Goal: Obtain resource: Download file/media

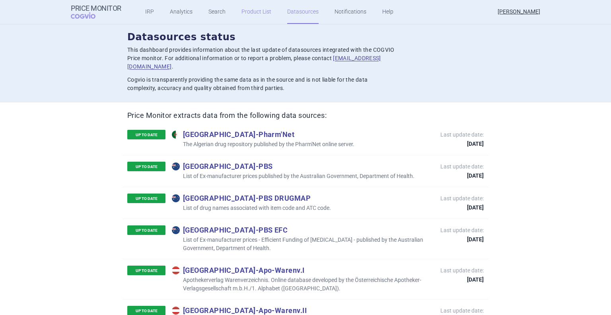
click at [244, 14] on link "Product List" at bounding box center [257, 12] width 30 height 24
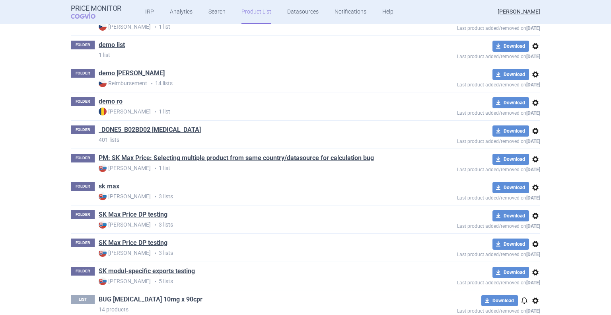
scroll to position [288, 0]
click at [111, 184] on link "sk max" at bounding box center [109, 186] width 21 height 9
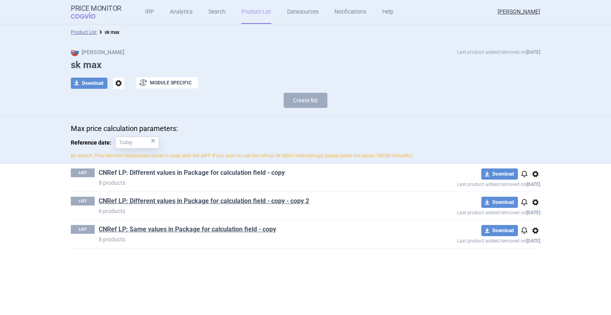
click at [147, 170] on link "CNRef LP: Different values in Package for calculation field - copy" at bounding box center [192, 172] width 186 height 9
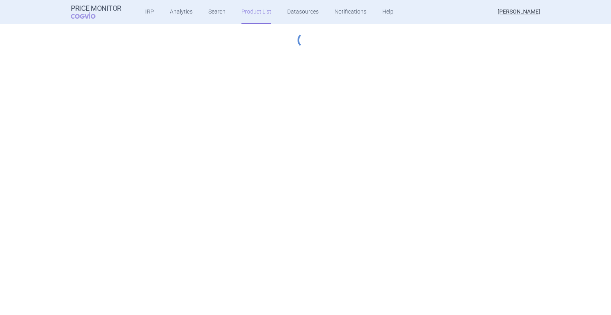
select select "[DATE]"
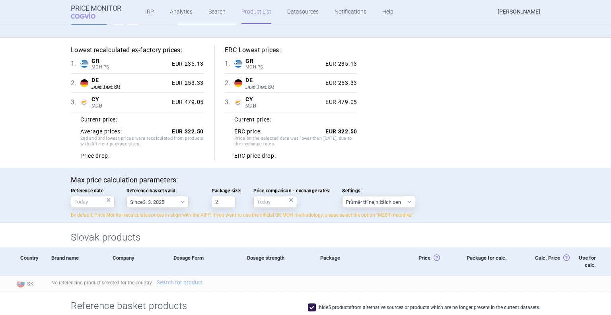
click at [156, 149] on div "Current price: Average prices: EUR 322.50 2nd and 3rd lowest prices were recalc…" at bounding box center [137, 136] width 133 height 47
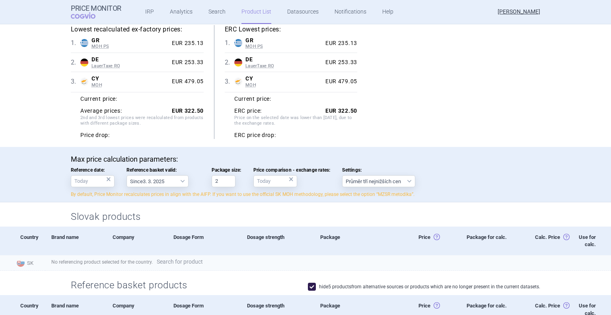
click at [178, 261] on link "Search for product" at bounding box center [180, 262] width 46 height 6
select select "country"
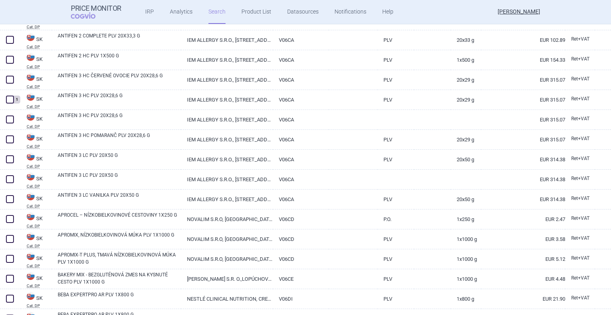
scroll to position [120, 0]
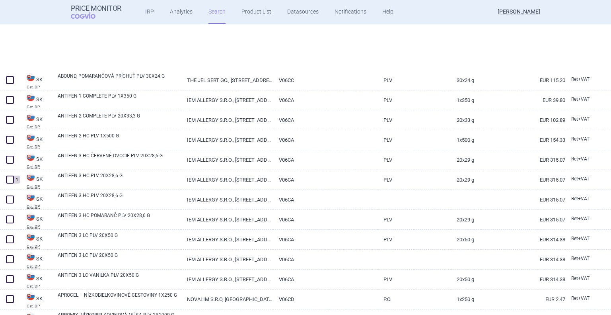
select select "country"
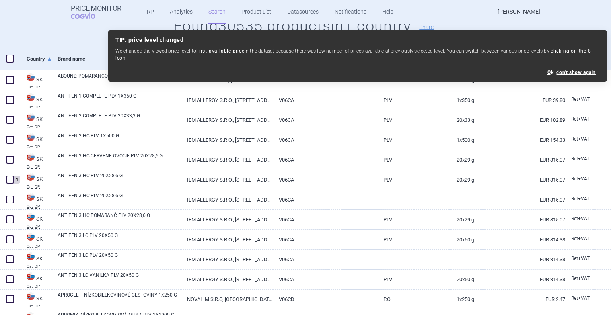
scroll to position [0, 0]
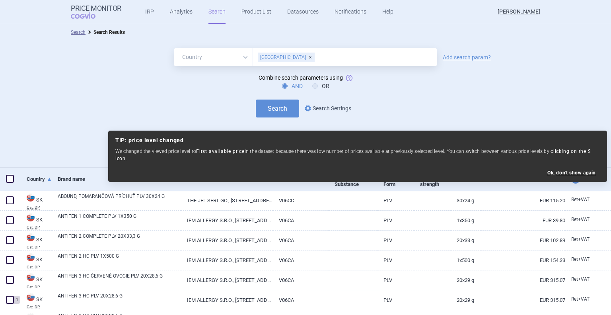
click at [321, 106] on link "options Search Settings" at bounding box center [327, 108] width 48 height 10
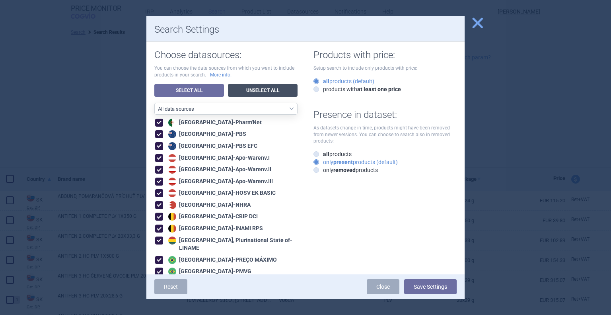
click at [267, 86] on link "Unselect All" at bounding box center [263, 90] width 70 height 13
checkbox input "false"
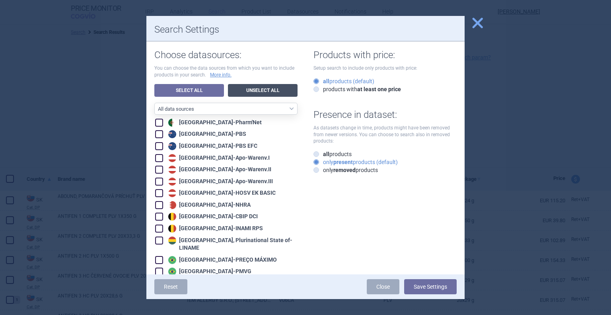
checkbox input "false"
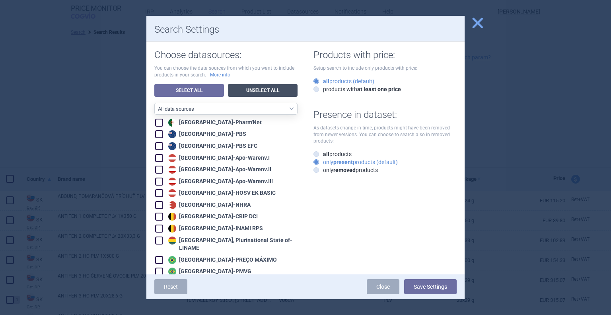
checkbox input "false"
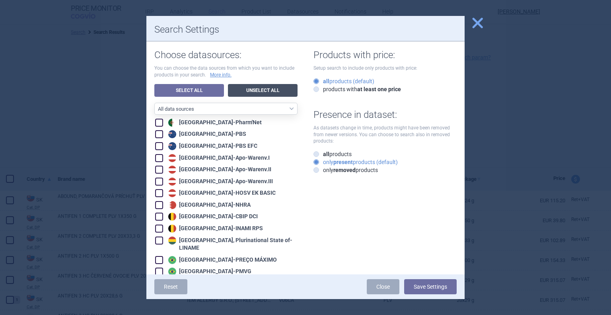
checkbox input "false"
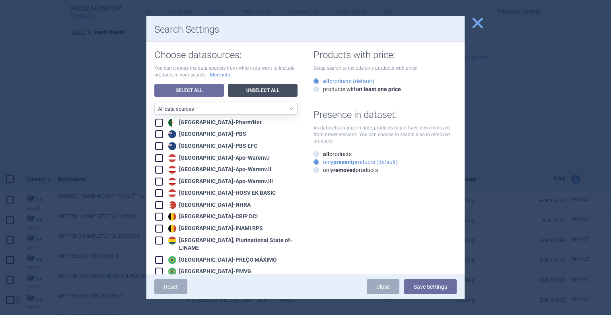
checkbox input "false"
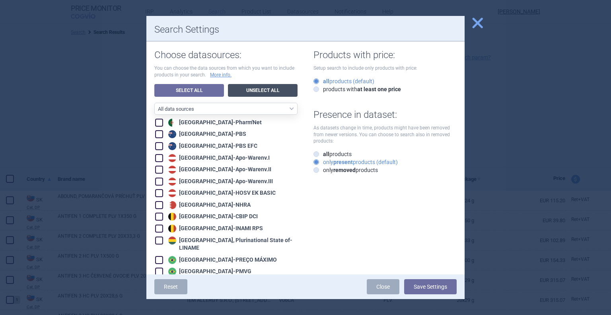
checkbox input "false"
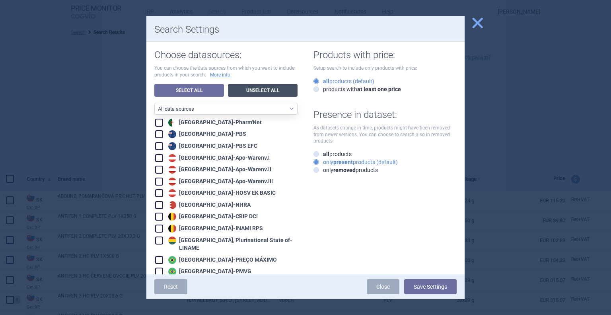
checkbox input "false"
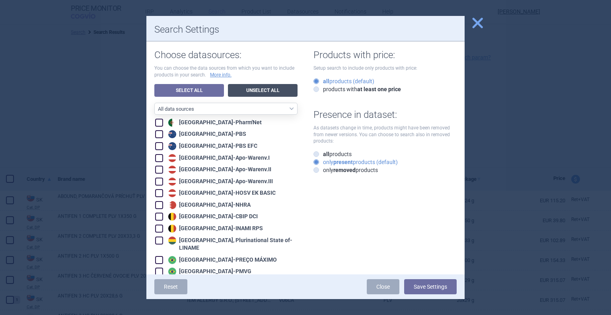
checkbox input "false"
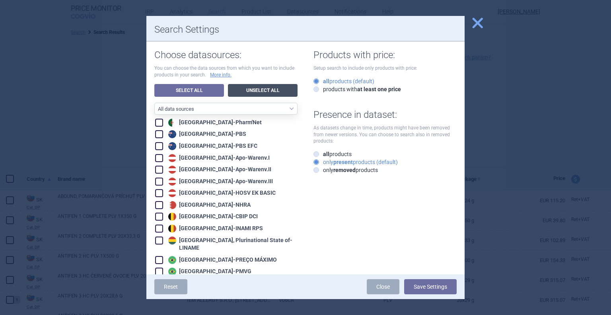
checkbox input "false"
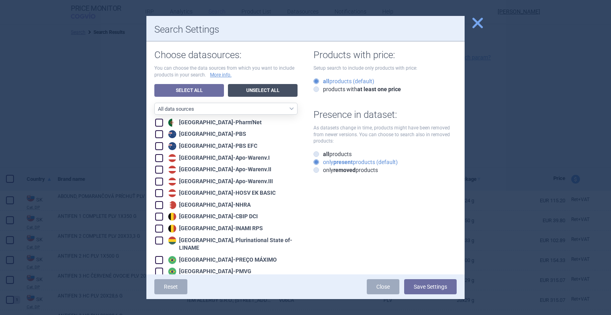
checkbox input "false"
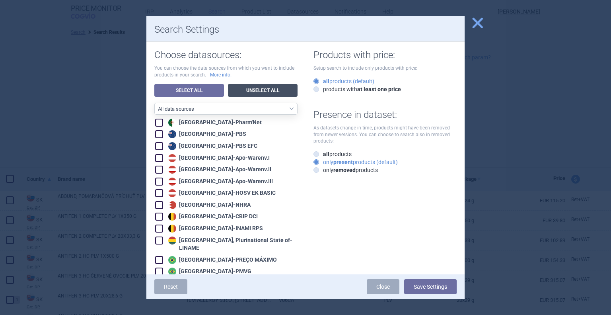
checkbox input "false"
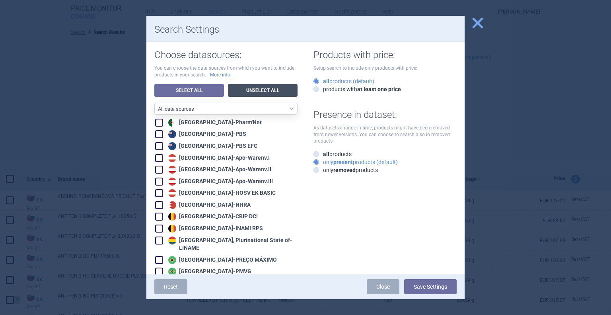
checkbox input "false"
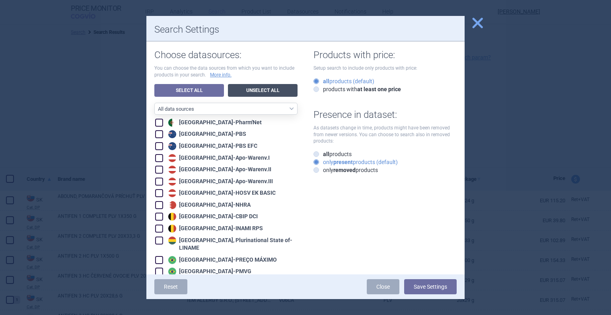
checkbox input "false"
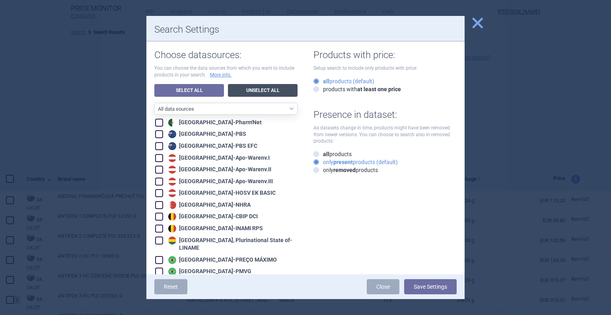
checkbox input "false"
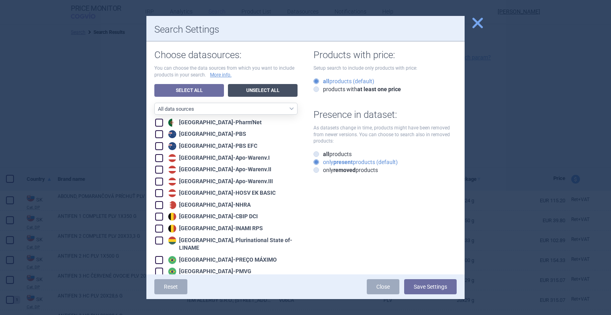
checkbox input "false"
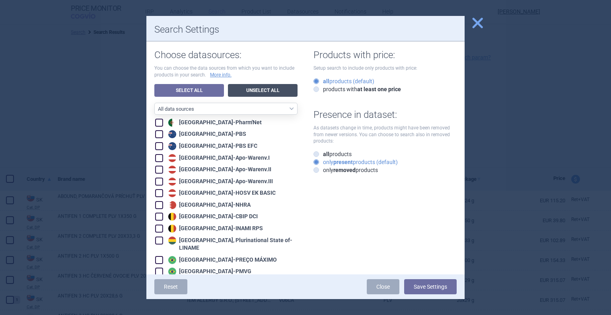
checkbox input "false"
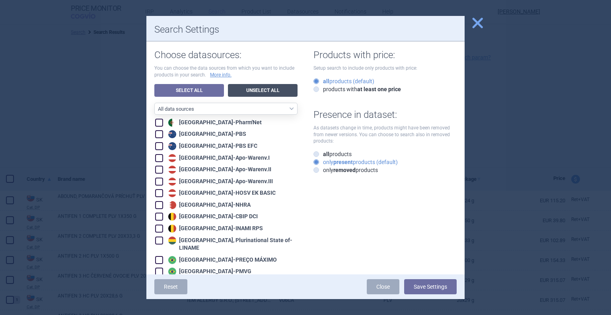
checkbox input "false"
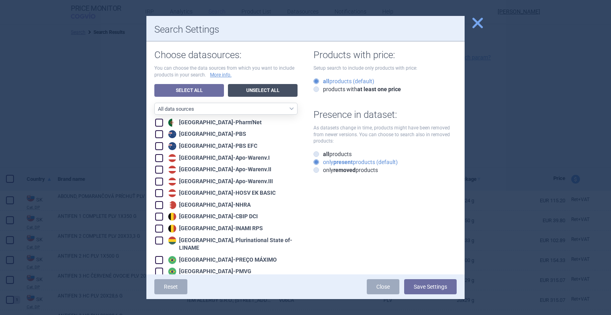
checkbox input "false"
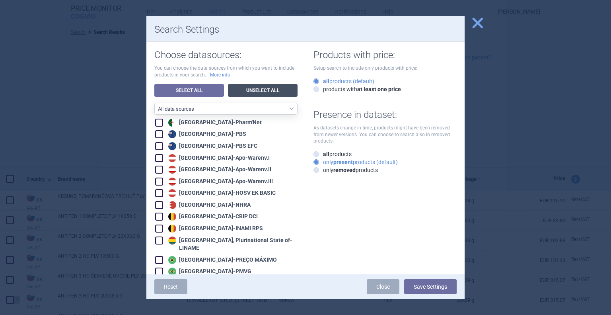
checkbox input "false"
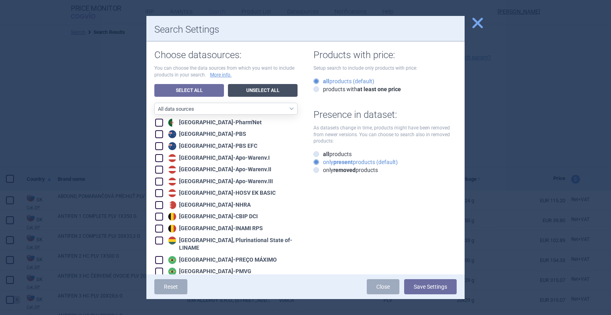
checkbox input "false"
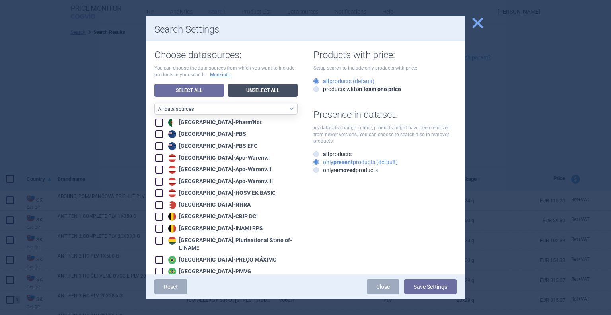
checkbox input "false"
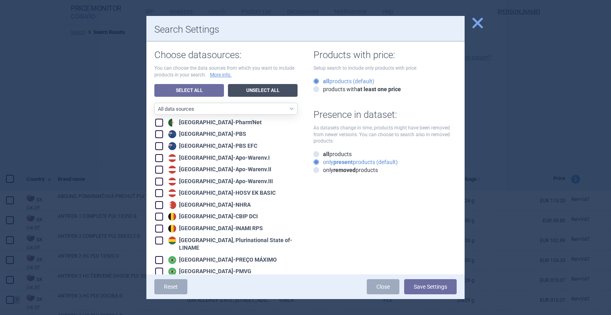
checkbox input "false"
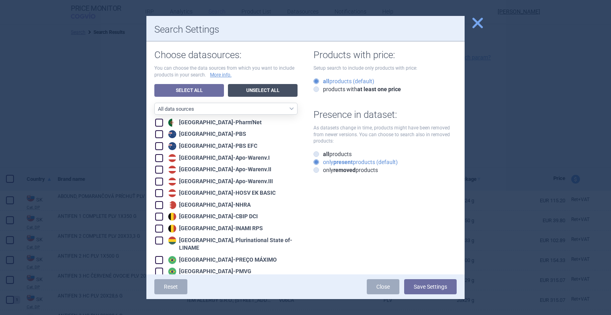
checkbox input "false"
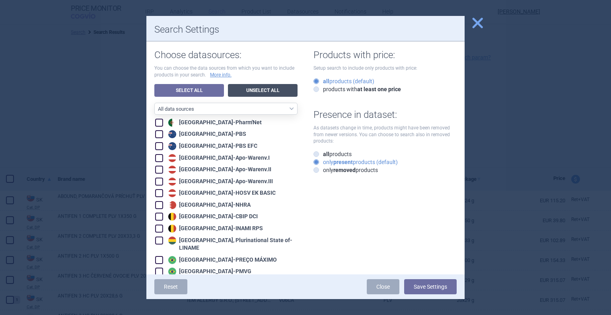
checkbox input "false"
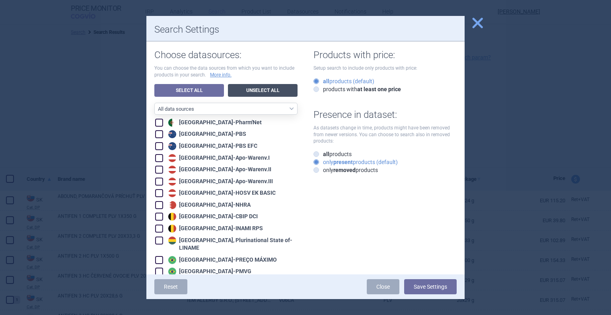
checkbox input "false"
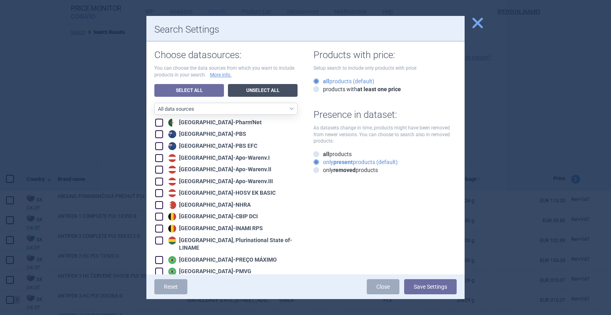
checkbox input "false"
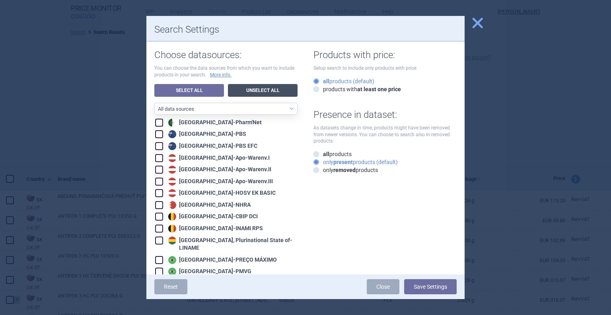
checkbox input "false"
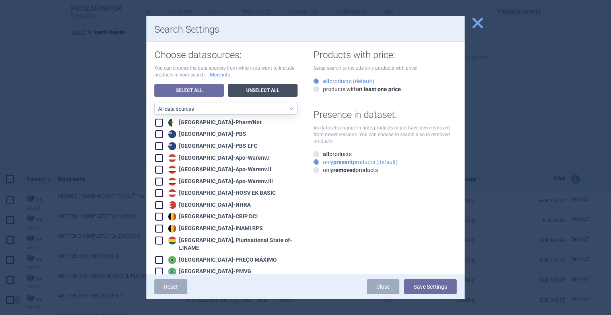
checkbox input "false"
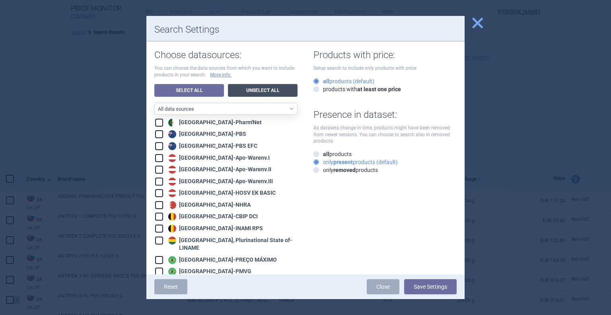
checkbox input "false"
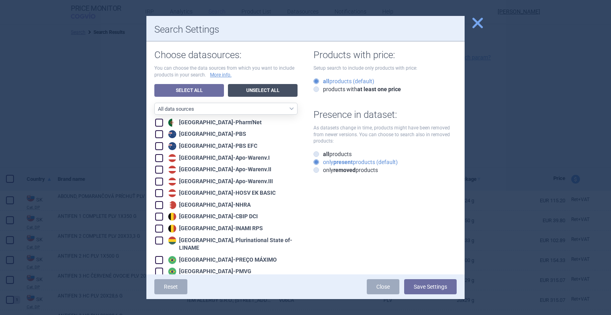
checkbox input "false"
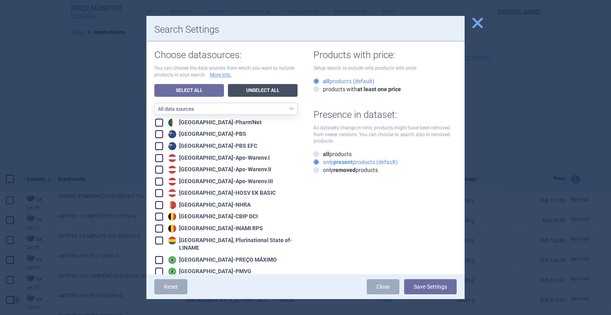
checkbox input "false"
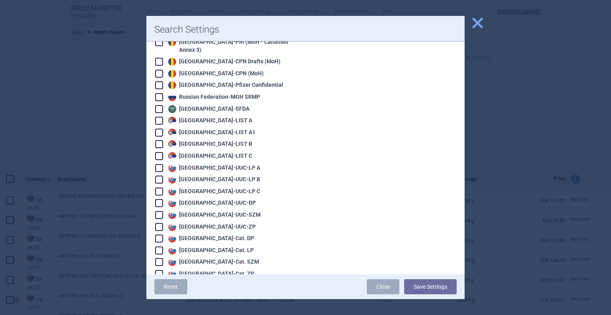
scroll to position [1560, 0]
click at [217, 246] on div "Slovakia - Cat. LP" at bounding box center [210, 250] width 88 height 8
checkbox input "false"
click at [223, 163] on div "Slovakia - UUC-LP A" at bounding box center [213, 167] width 94 height 8
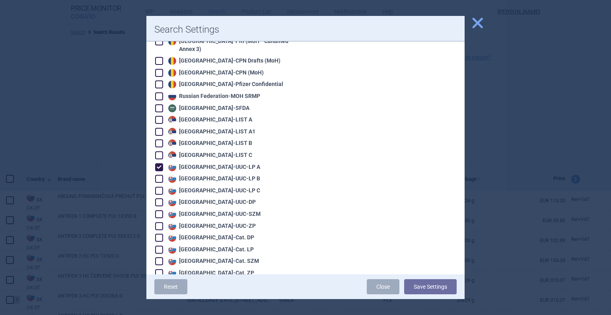
checkbox input "true"
click at [423, 289] on button "Save Settings" at bounding box center [430, 286] width 53 height 15
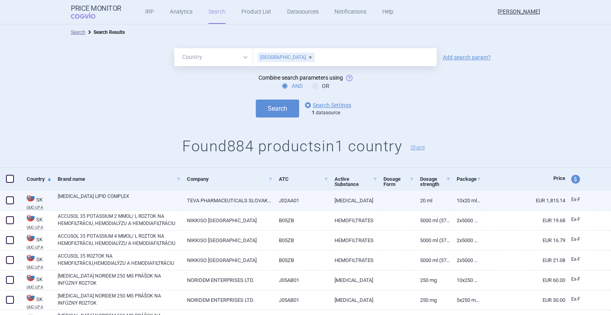
click at [14, 197] on span at bounding box center [10, 200] width 12 height 12
checkbox input "true"
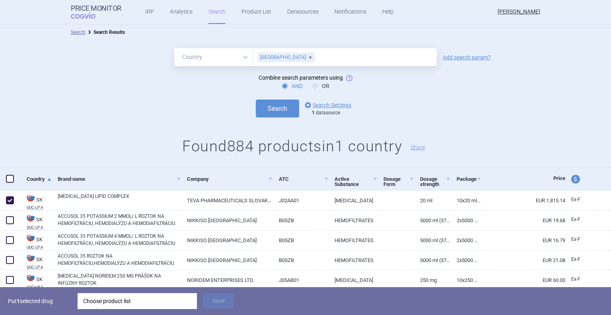
click at [163, 298] on div "Choose product list" at bounding box center [137, 301] width 108 height 16
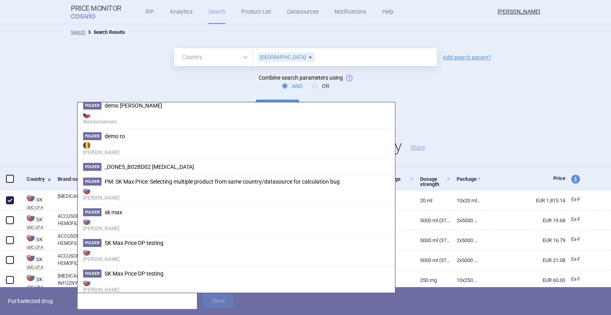
scroll to position [232, 0]
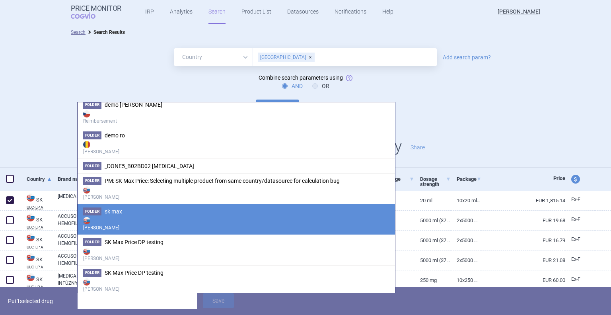
click at [241, 208] on li "Folder sk [PERSON_NAME]" at bounding box center [237, 219] width 318 height 31
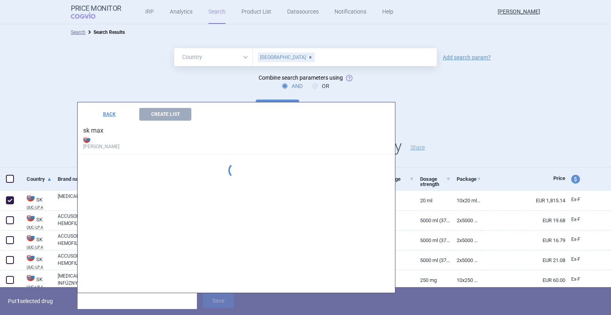
scroll to position [0, 0]
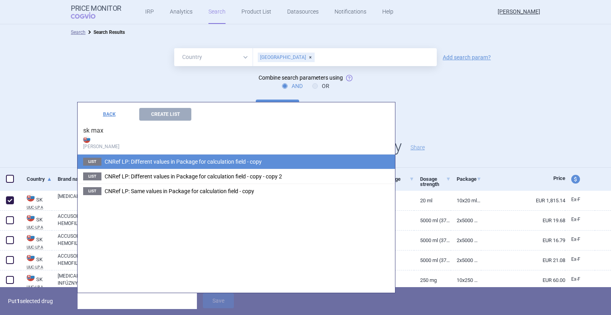
click at [232, 162] on span "CNRef LP: Different values in Package for calculation field - copy" at bounding box center [183, 161] width 157 height 6
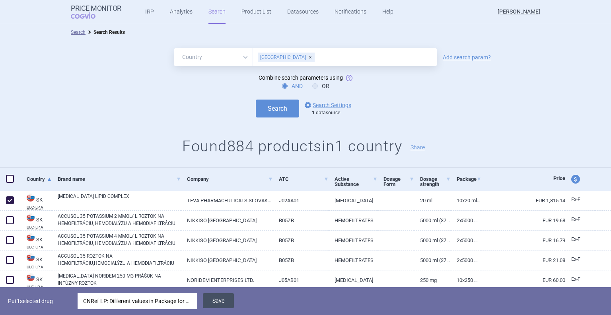
click at [212, 294] on button "Save" at bounding box center [218, 300] width 31 height 15
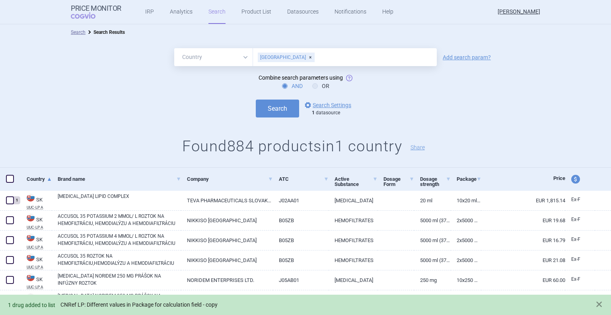
click at [207, 302] on link "CNRef LP: Different values in Package for calculation field - copy" at bounding box center [138, 304] width 157 height 7
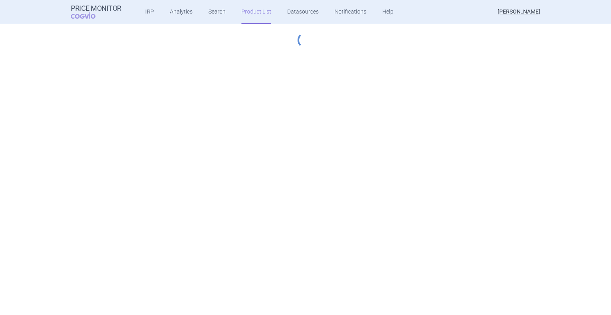
select select "[DATE]"
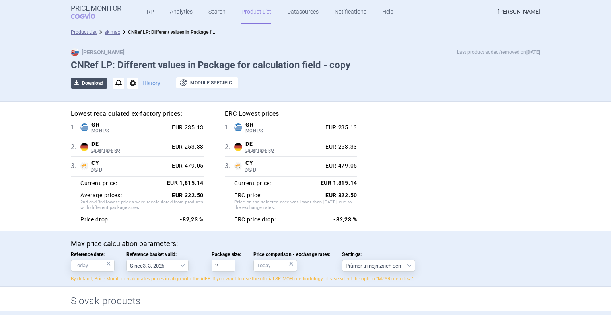
click at [98, 80] on button "download Download" at bounding box center [89, 83] width 37 height 11
select select "EUR"
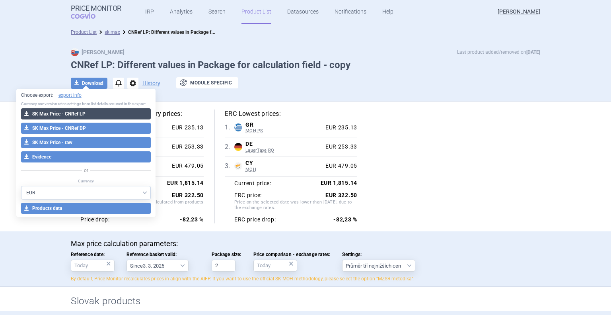
click at [113, 117] on button "download SK Max Price - CNRef LP" at bounding box center [86, 113] width 130 height 11
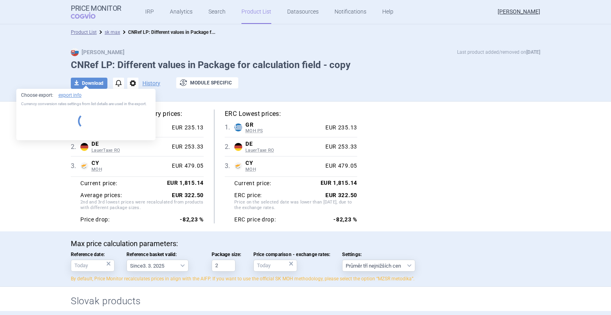
select select "EUR"
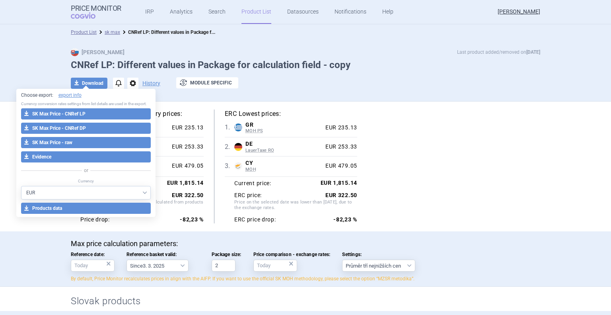
click at [382, 132] on div "Lowest recalculated ex-factory prices: 1 . GR MOH PS Greece MOH PS List of medi…" at bounding box center [306, 166] width 470 height 114
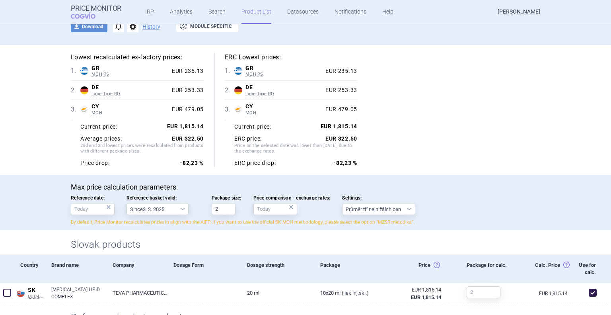
scroll to position [60, 0]
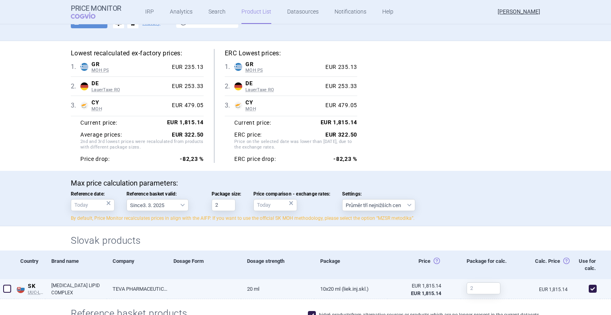
click at [7, 290] on span at bounding box center [7, 289] width 8 height 8
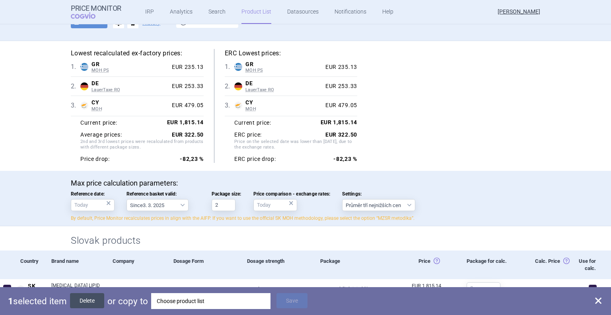
click at [96, 305] on button "Delete" at bounding box center [87, 300] width 34 height 15
checkbox input "false"
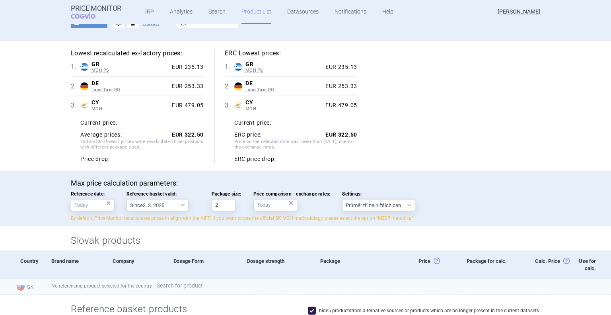
click at [179, 284] on link "Search for product" at bounding box center [180, 286] width 46 height 6
select select "country"
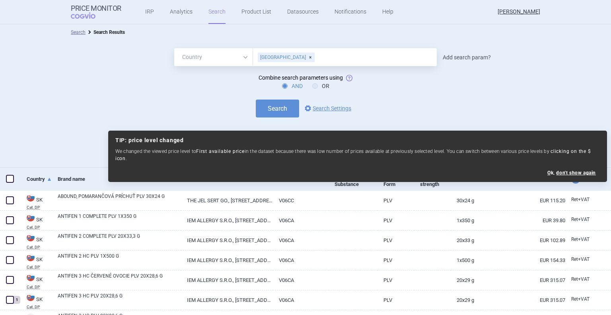
click at [458, 56] on link "Add search param?" at bounding box center [467, 58] width 48 height 6
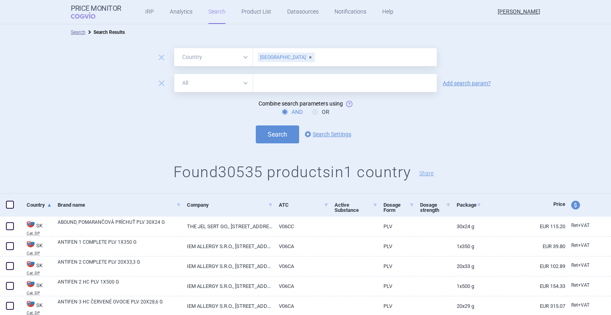
click at [223, 81] on select "All Brand Name ATC Company Active Substance Country Newer than" at bounding box center [213, 83] width 79 height 18
click at [439, 142] on div "Search options Search Settings" at bounding box center [305, 134] width 611 height 18
click at [331, 136] on link "options Search Settings" at bounding box center [327, 134] width 48 height 10
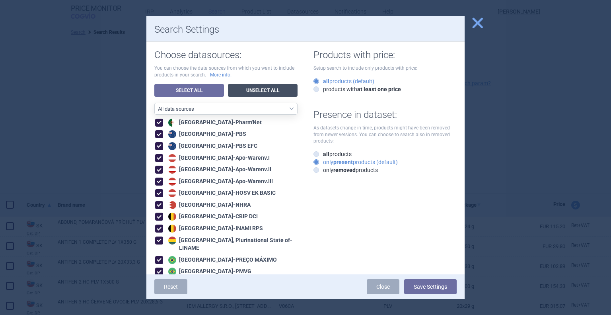
click at [280, 89] on link "Unselect All" at bounding box center [263, 90] width 70 height 13
checkbox input "false"
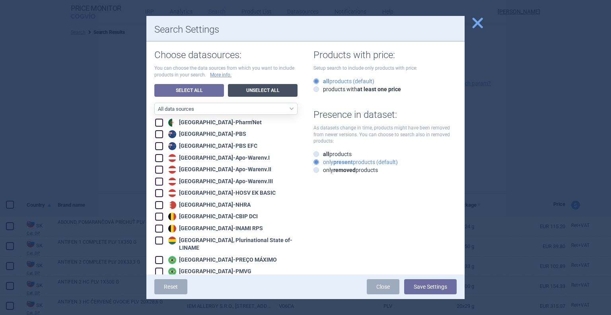
checkbox input "false"
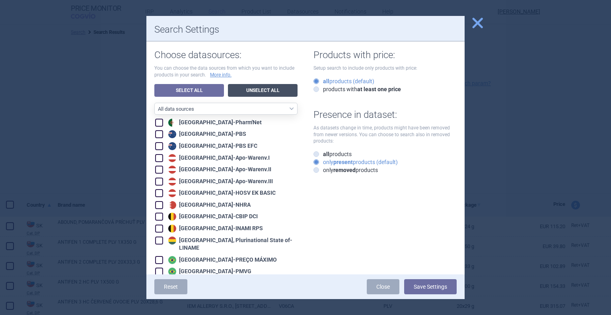
checkbox input "false"
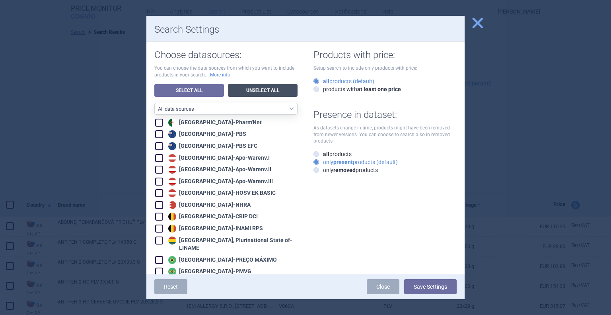
checkbox input "false"
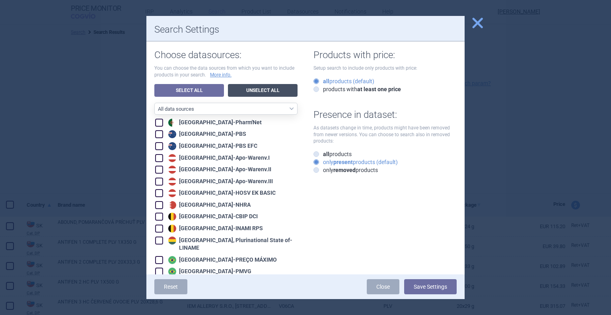
checkbox input "false"
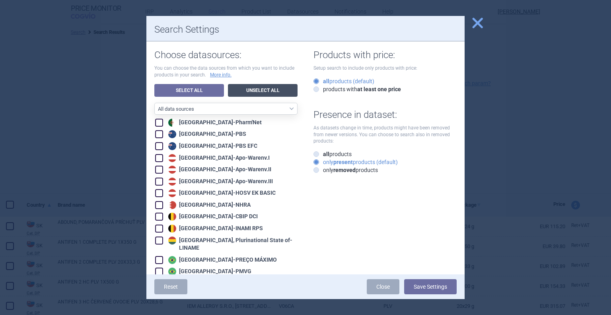
checkbox input "false"
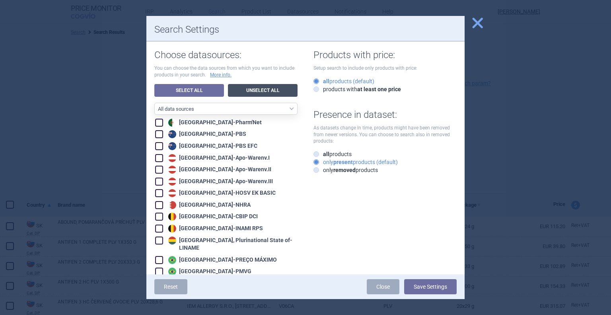
checkbox input "false"
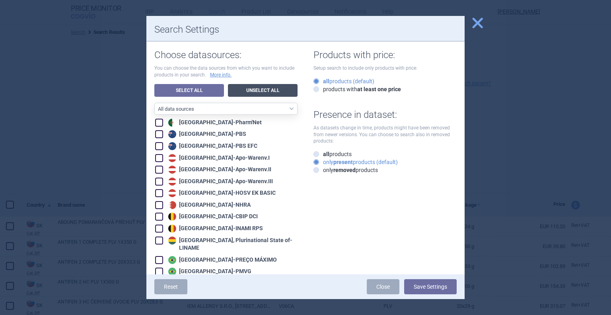
checkbox input "false"
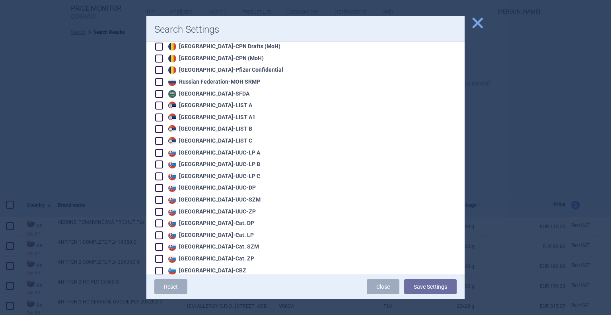
scroll to position [1574, 0]
click at [223, 183] on div "Slovakia - UUC-DP" at bounding box center [226, 187] width 142 height 9
click at [223, 184] on div "Slovakia - UUC-DP" at bounding box center [211, 188] width 90 height 8
click at [417, 281] on button "Save Settings" at bounding box center [430, 286] width 53 height 15
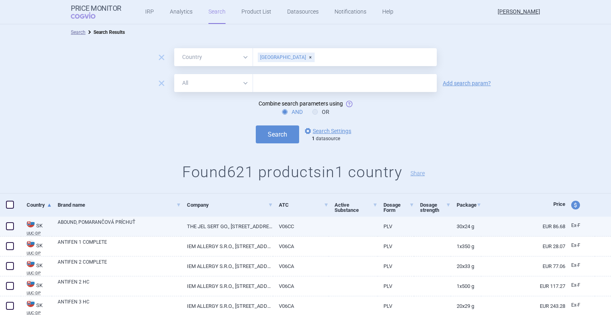
click at [8, 226] on span at bounding box center [10, 226] width 8 height 8
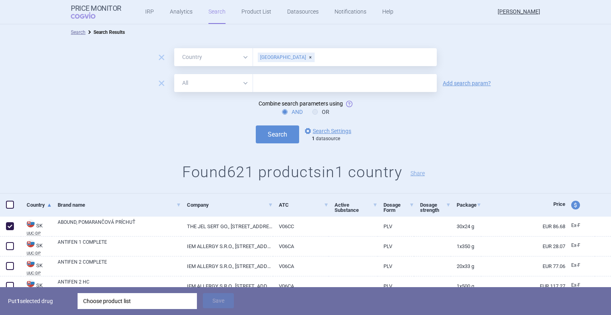
click at [123, 309] on div "Put 1 selected drug Choose product list Save" at bounding box center [305, 301] width 611 height 28
click at [131, 304] on div "Choose product list" at bounding box center [137, 301] width 108 height 16
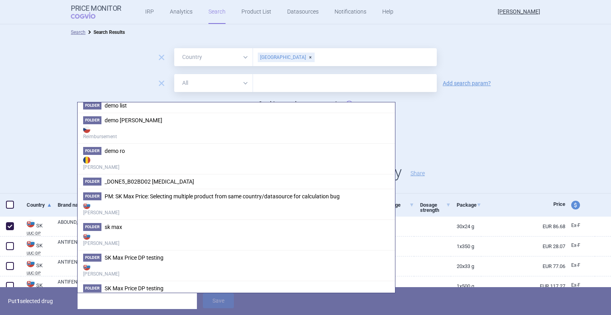
scroll to position [217, 0]
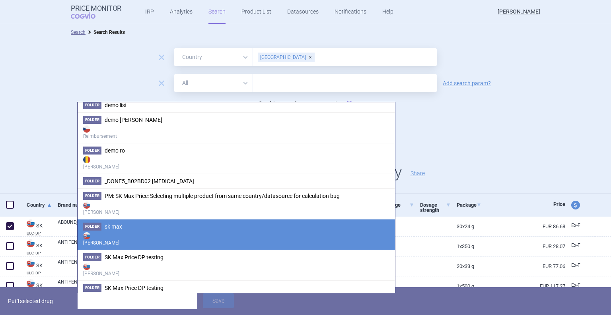
click at [168, 242] on strong "[PERSON_NAME]" at bounding box center [236, 238] width 306 height 16
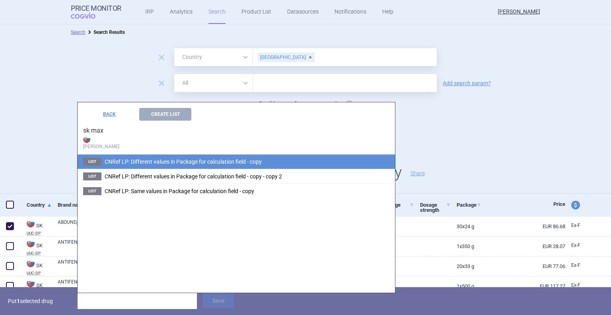
click at [230, 162] on span "CNRef LP: Different values in Package for calculation field - copy" at bounding box center [183, 161] width 157 height 6
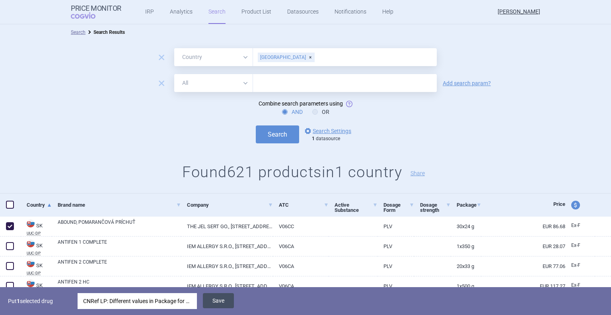
click at [226, 302] on button "Save" at bounding box center [218, 300] width 31 height 15
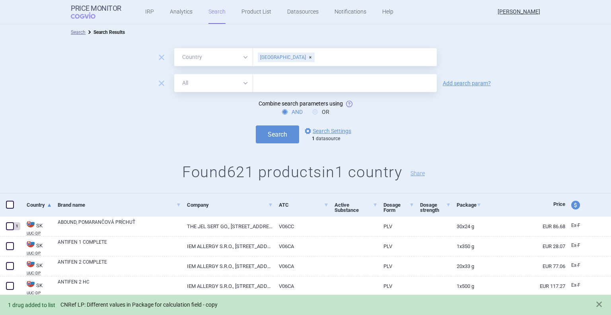
click at [159, 306] on link "CNRef LP: Different values in Package for calculation field - copy" at bounding box center [138, 304] width 157 height 7
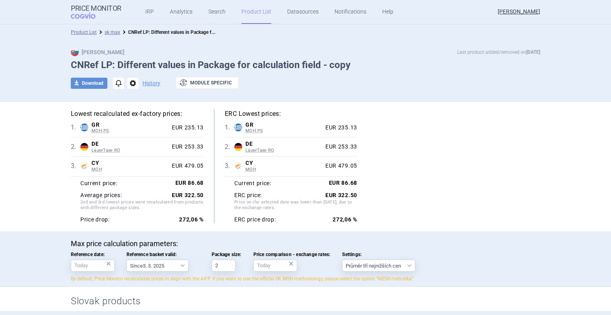
click at [106, 85] on div "download Download notifications options History exchange Module specific" at bounding box center [306, 83] width 470 height 12
click at [99, 83] on button "download Download" at bounding box center [89, 83] width 37 height 11
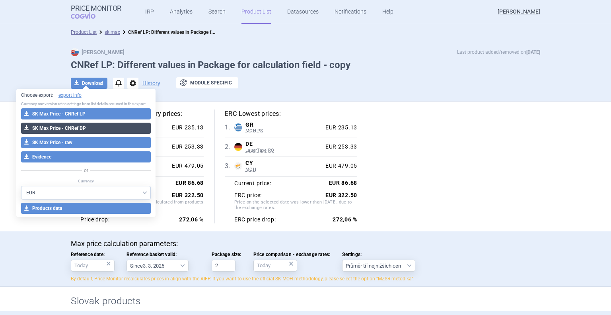
click at [102, 127] on button "download SK Max Price - CNRef DP" at bounding box center [86, 128] width 130 height 11
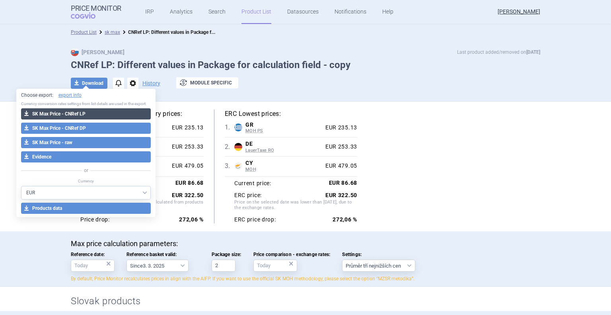
click at [117, 114] on button "download SK Max Price - CNRef LP" at bounding box center [86, 113] width 130 height 11
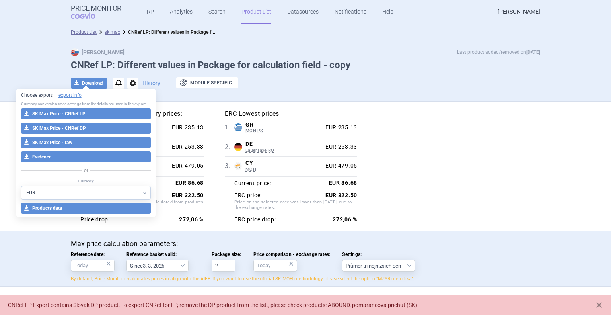
click at [434, 194] on div "Lowest recalculated ex-factory prices: 1 . GR MOH PS Greece MOH PS List of medi…" at bounding box center [306, 166] width 470 height 114
